Goal: Task Accomplishment & Management: Manage account settings

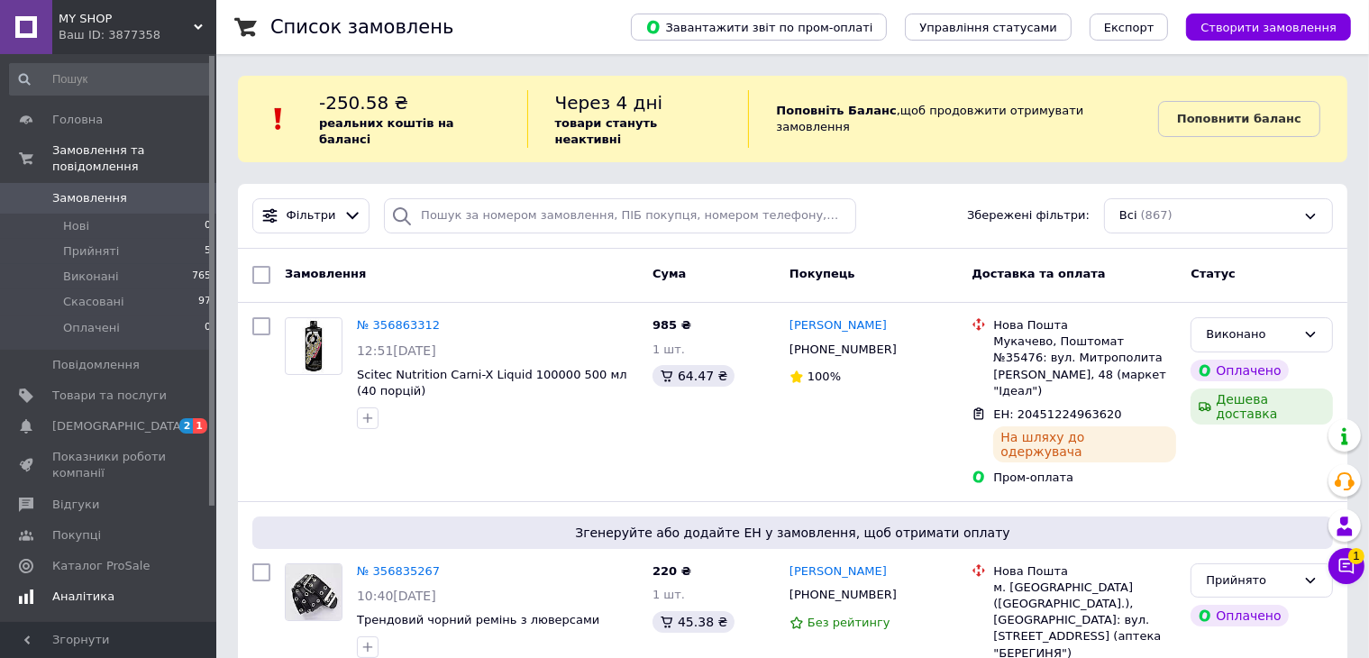
click at [136, 418] on span "[DEMOGRAPHIC_DATA]" at bounding box center [109, 426] width 114 height 16
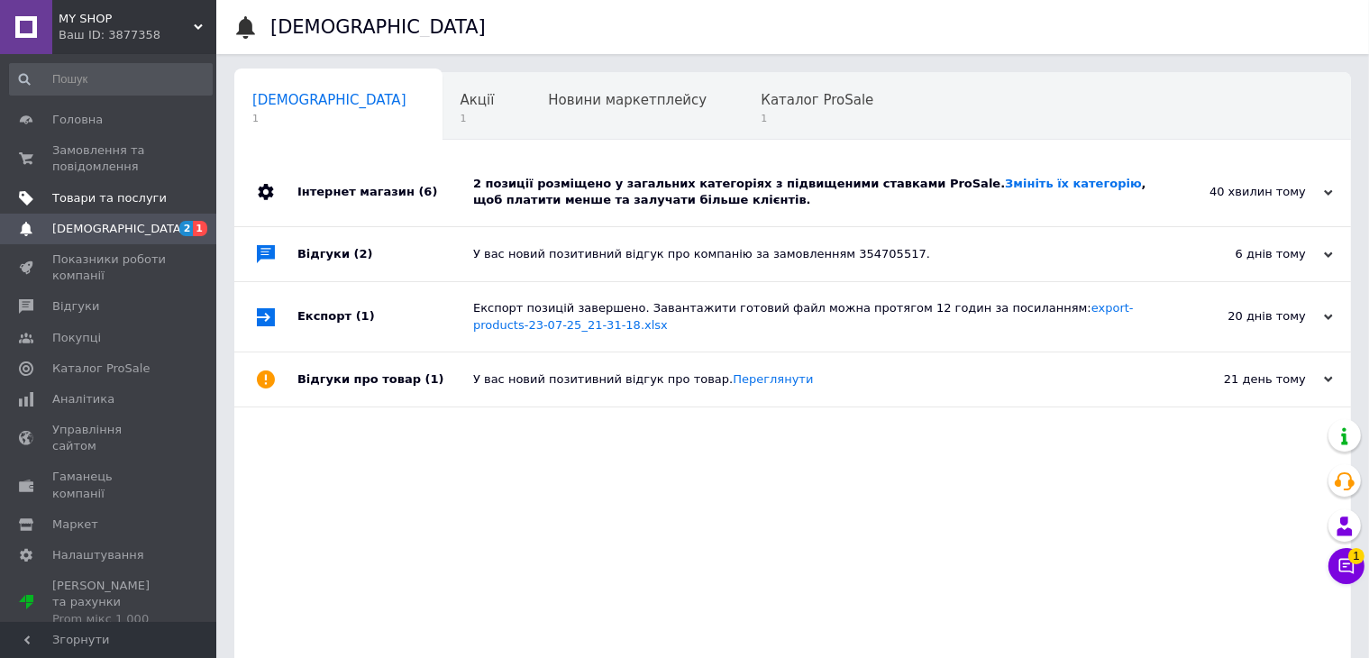
click at [98, 188] on link "Товари та послуги" at bounding box center [111, 198] width 222 height 31
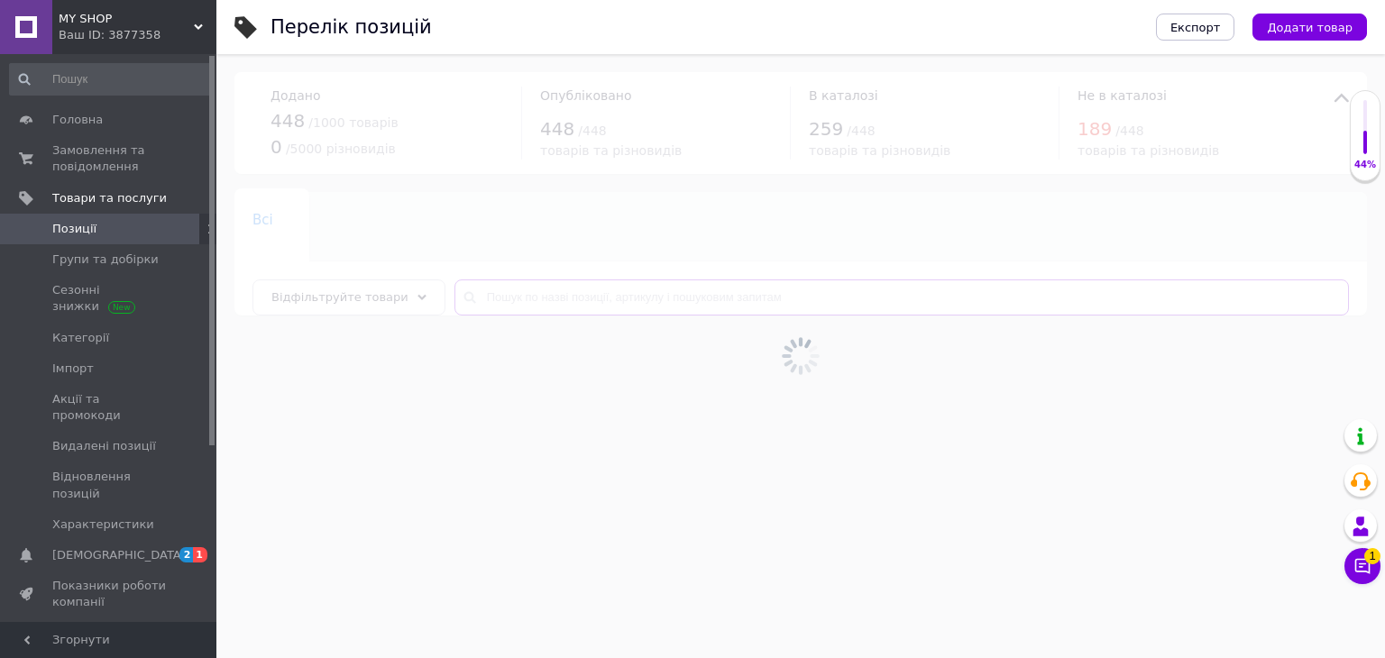
click at [589, 303] on input "text" at bounding box center [901, 297] width 894 height 36
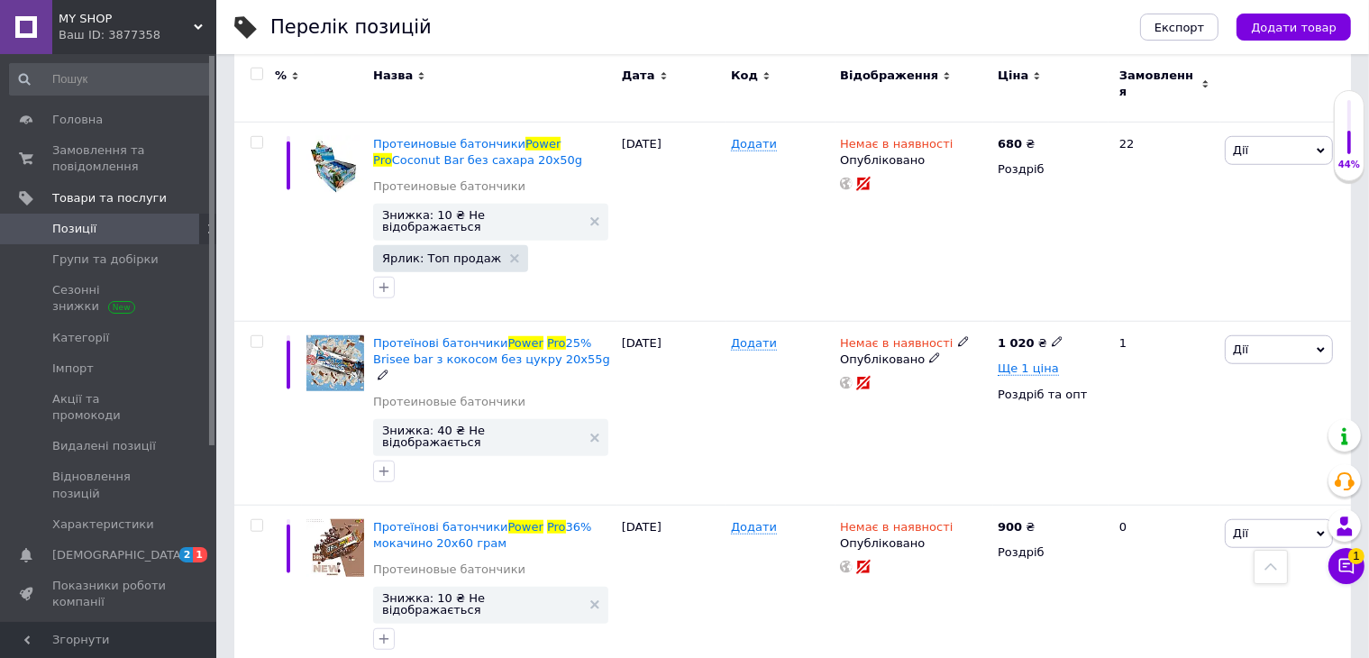
scroll to position [1262, 0]
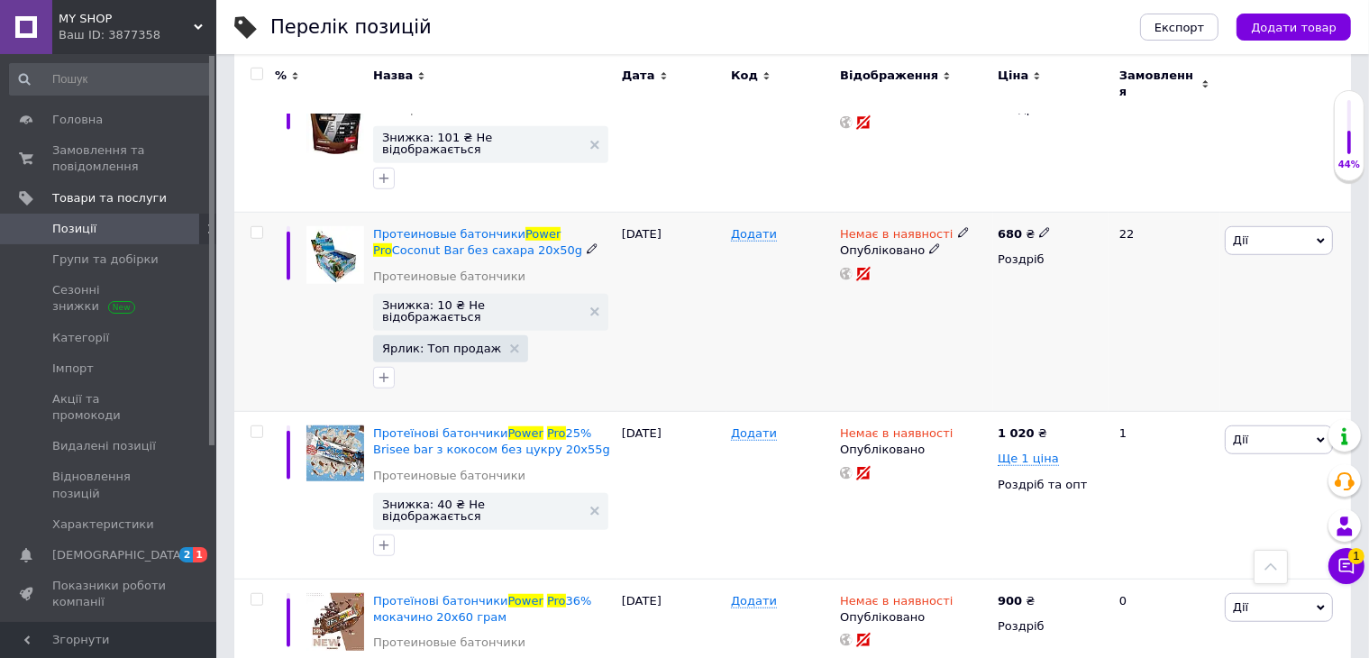
type input "Power pro"
drag, startPoint x: 371, startPoint y: 172, endPoint x: 489, endPoint y: 190, distance: 118.6
click at [498, 213] on div "Протеиновые батончики Power Pro Сoconut Bar без сахара 20x50g Протеиновые батон…" at bounding box center [493, 312] width 249 height 199
copy div "Протеиновые батончики Power Pro Сoconut Bar без сахара 20x50g"
click at [1039, 228] on use at bounding box center [1044, 233] width 10 height 10
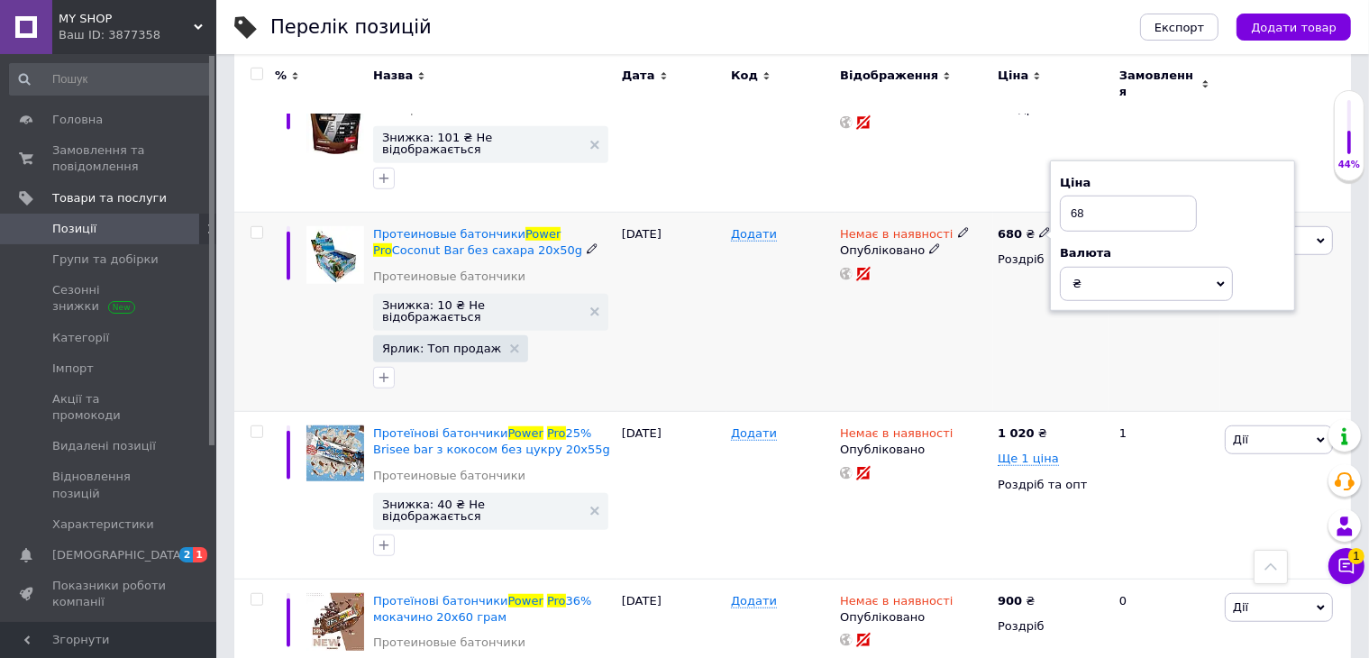
type input "6"
type input "750"
click at [977, 256] on div "Немає в наявності Опубліковано" at bounding box center [915, 312] width 158 height 199
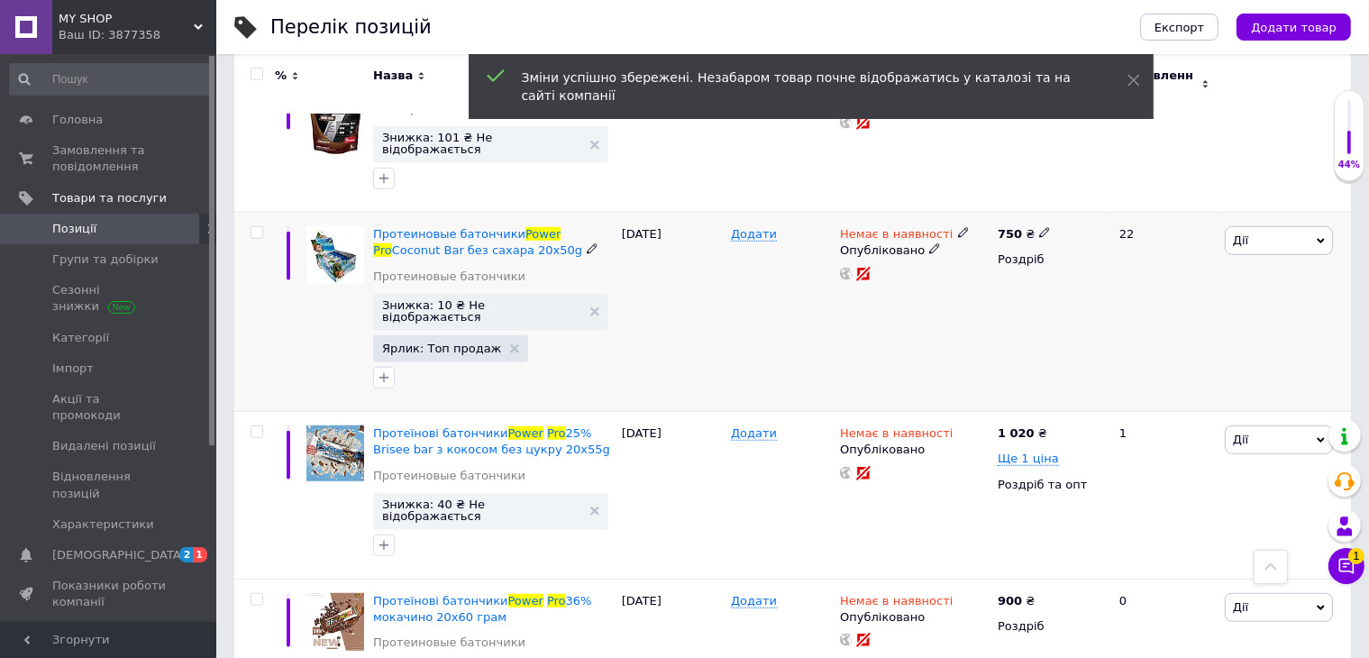
click at [958, 227] on icon at bounding box center [963, 232] width 11 height 11
click at [1024, 287] on li "Готово до відправки" at bounding box center [1057, 299] width 171 height 25
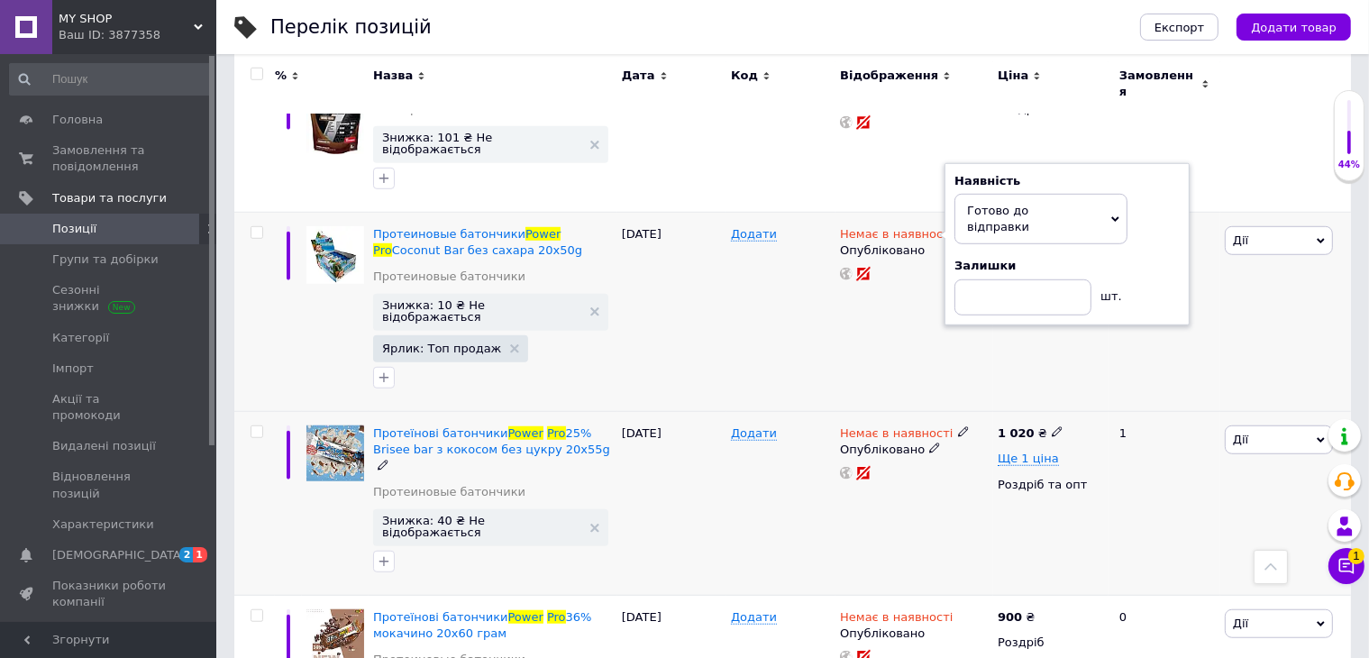
click at [938, 412] on div "Немає в наявності Опубліковано" at bounding box center [915, 504] width 158 height 184
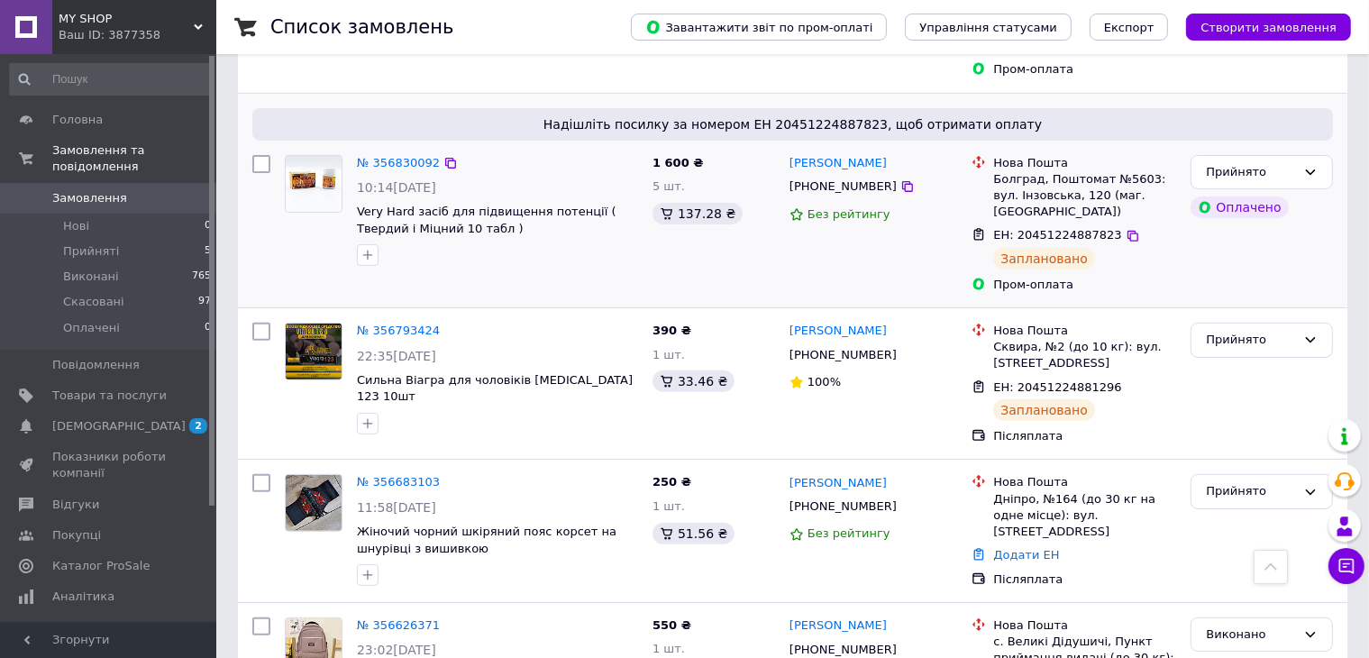
scroll to position [361, 0]
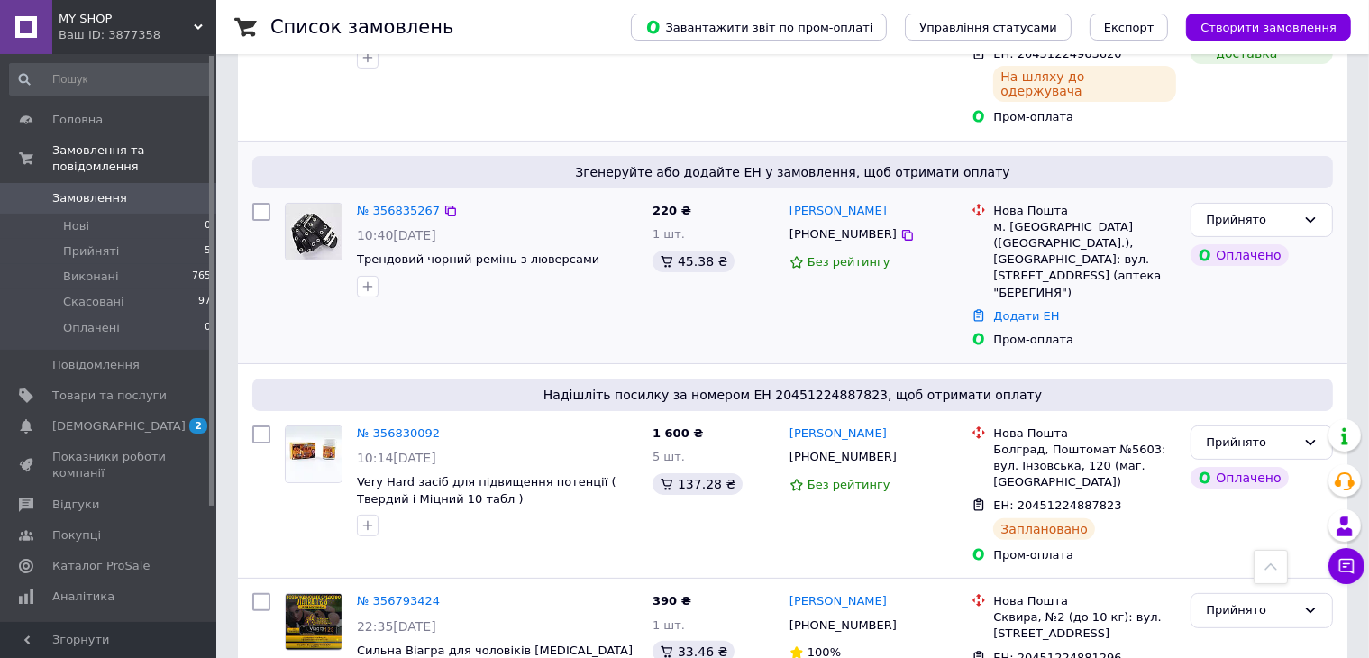
click at [409, 201] on div "№ 356835267" at bounding box center [398, 211] width 87 height 21
click at [407, 204] on link "№ 356835267" at bounding box center [398, 211] width 83 height 14
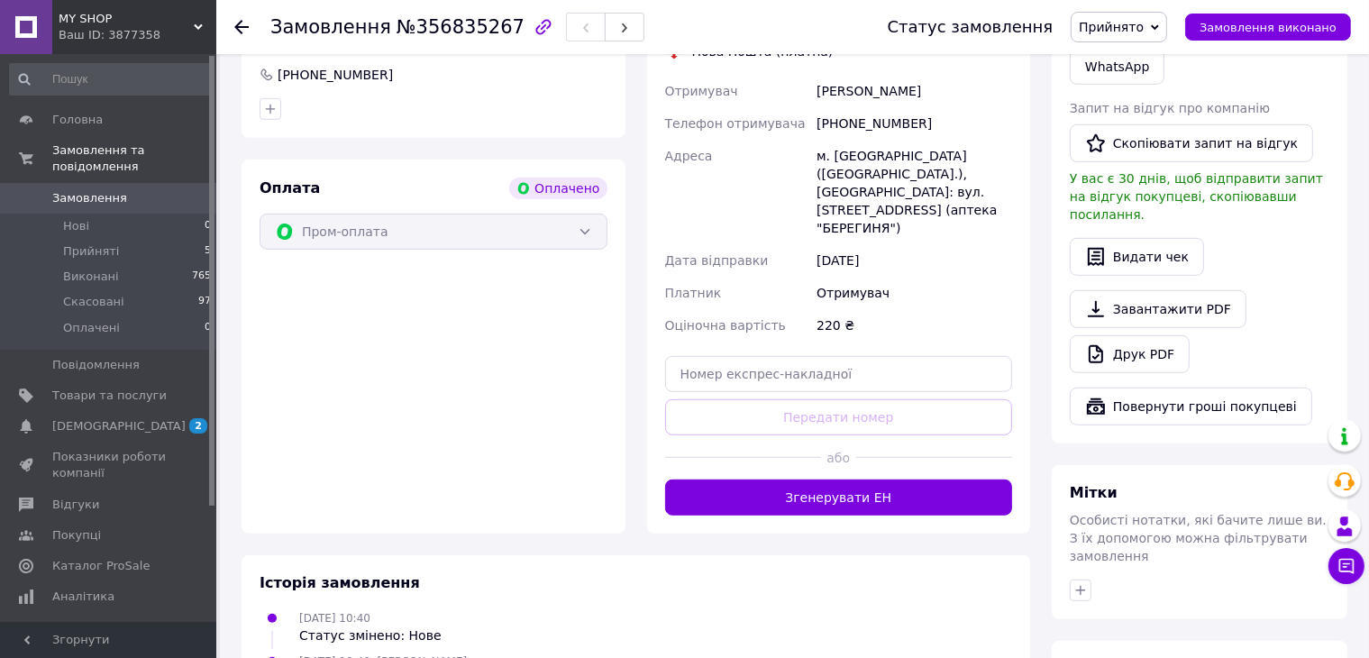
scroll to position [1082, 0]
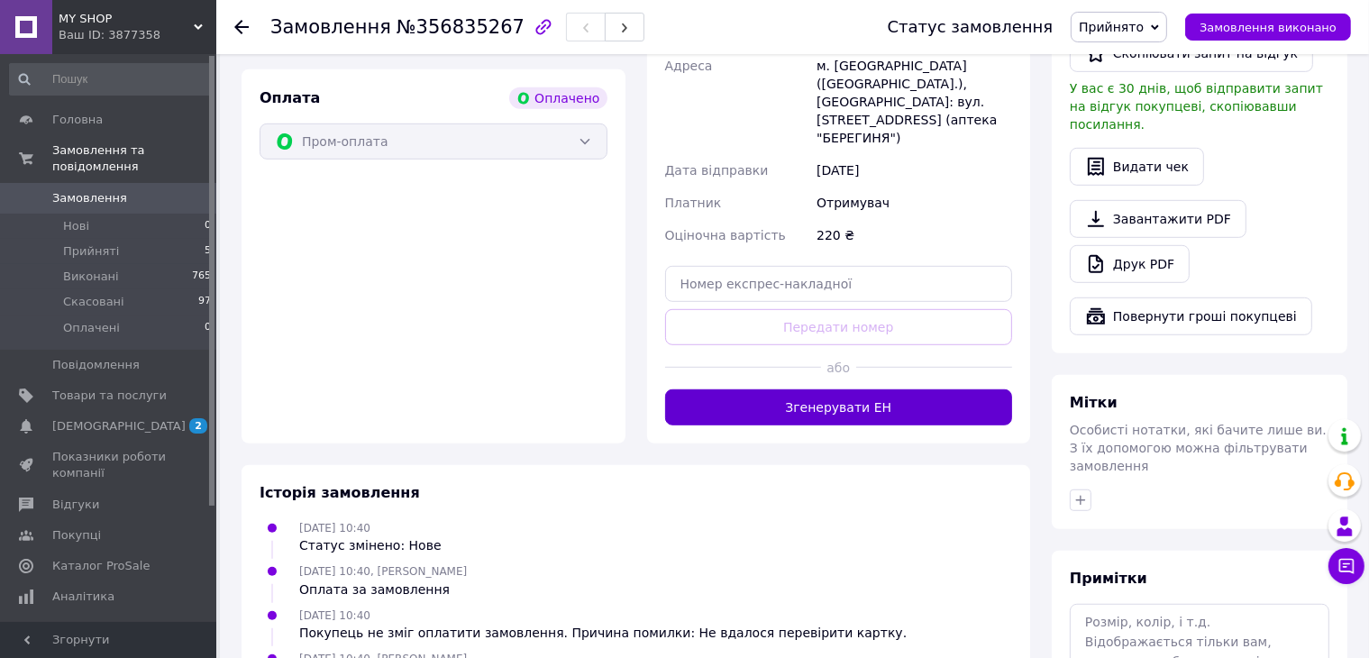
click at [858, 390] on button "Згенерувати ЕН" at bounding box center [839, 407] width 348 height 36
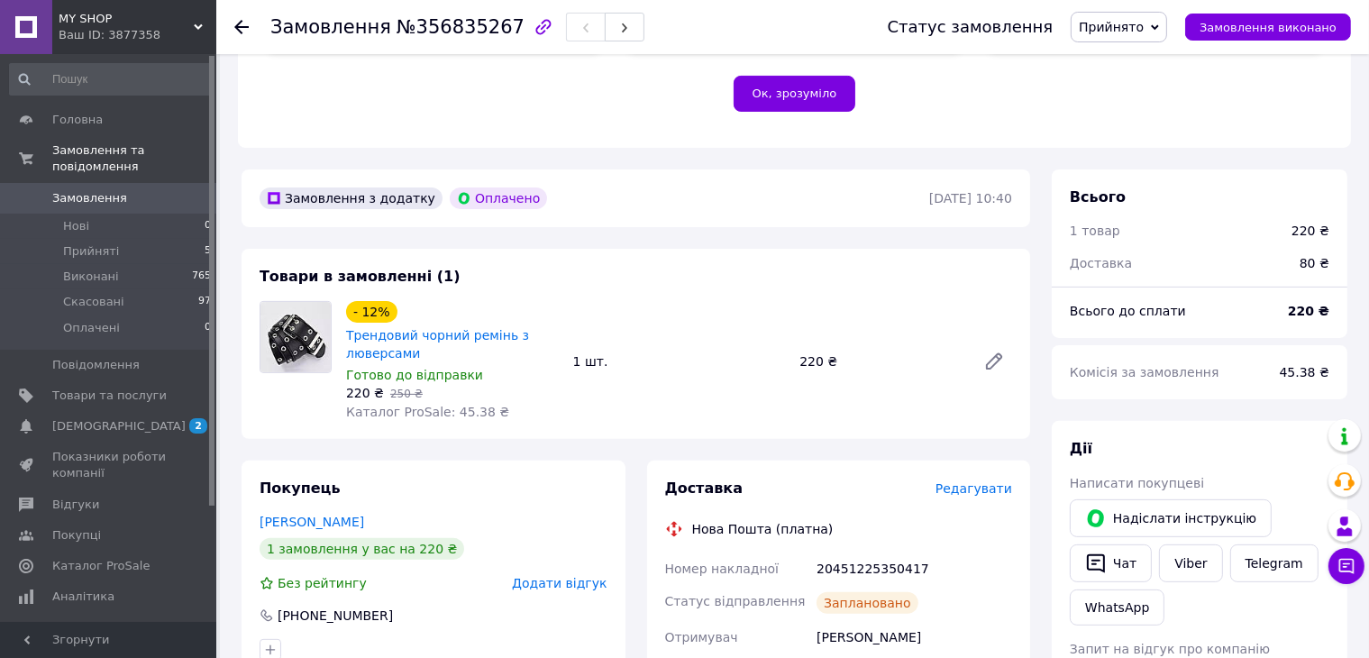
scroll to position [721, 0]
